Goal: Check status: Check status

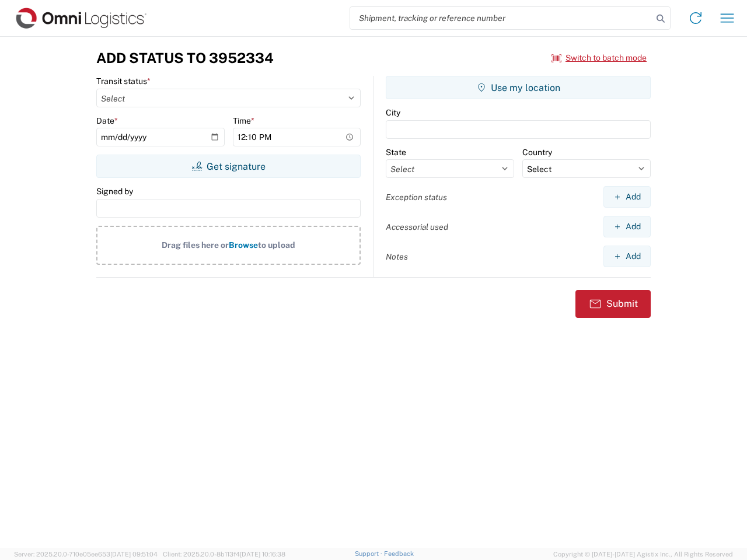
click at [501, 18] on input "search" at bounding box center [501, 18] width 302 height 22
click at [661, 19] on icon at bounding box center [661, 19] width 16 height 16
click at [696, 18] on icon at bounding box center [696, 18] width 19 height 19
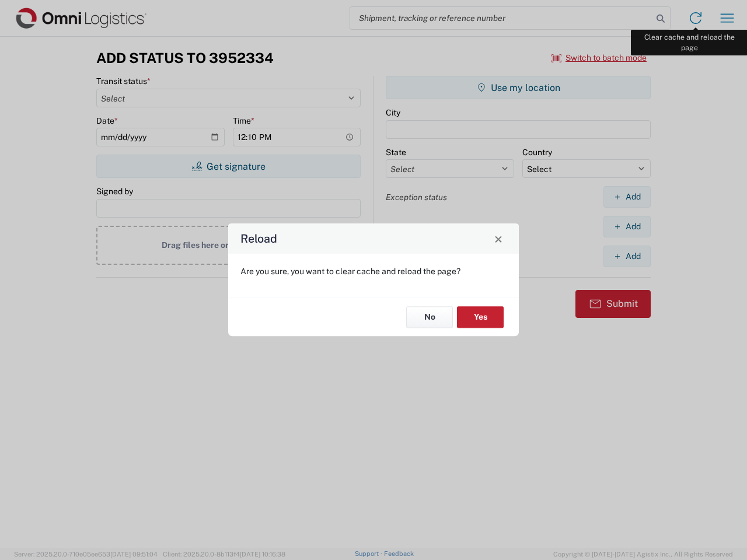
click at [727, 18] on div "Reload Are you sure, you want to clear cache and reload the page? No Yes" at bounding box center [373, 280] width 747 height 560
click at [600, 58] on div "Reload Are you sure, you want to clear cache and reload the page? No Yes" at bounding box center [373, 280] width 747 height 560
click at [228, 166] on div "Reload Are you sure, you want to clear cache and reload the page? No Yes" at bounding box center [373, 280] width 747 height 560
click at [518, 88] on div "Reload Are you sure, you want to clear cache and reload the page? No Yes" at bounding box center [373, 280] width 747 height 560
click at [627, 197] on div "Reload Are you sure, you want to clear cache and reload the page? No Yes" at bounding box center [373, 280] width 747 height 560
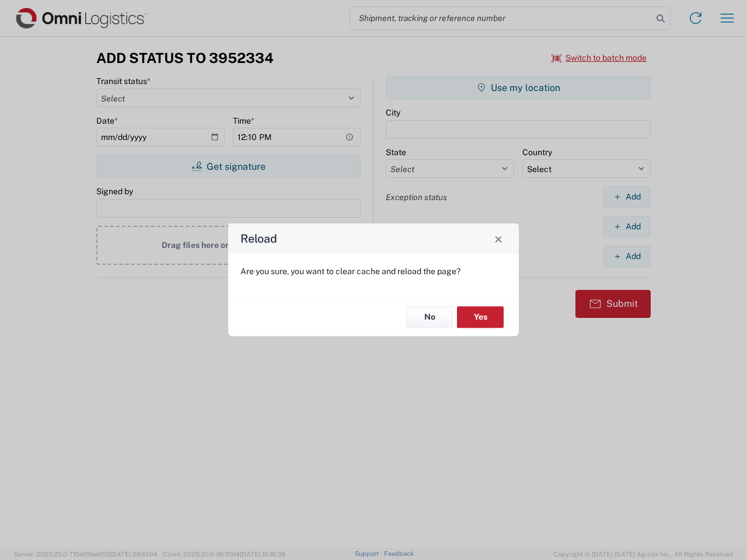
click at [627, 227] on div "Reload Are you sure, you want to clear cache and reload the page? No Yes" at bounding box center [373, 280] width 747 height 560
click at [627, 256] on div "Reload Are you sure, you want to clear cache and reload the page? No Yes" at bounding box center [373, 280] width 747 height 560
